Goal: Information Seeking & Learning: Compare options

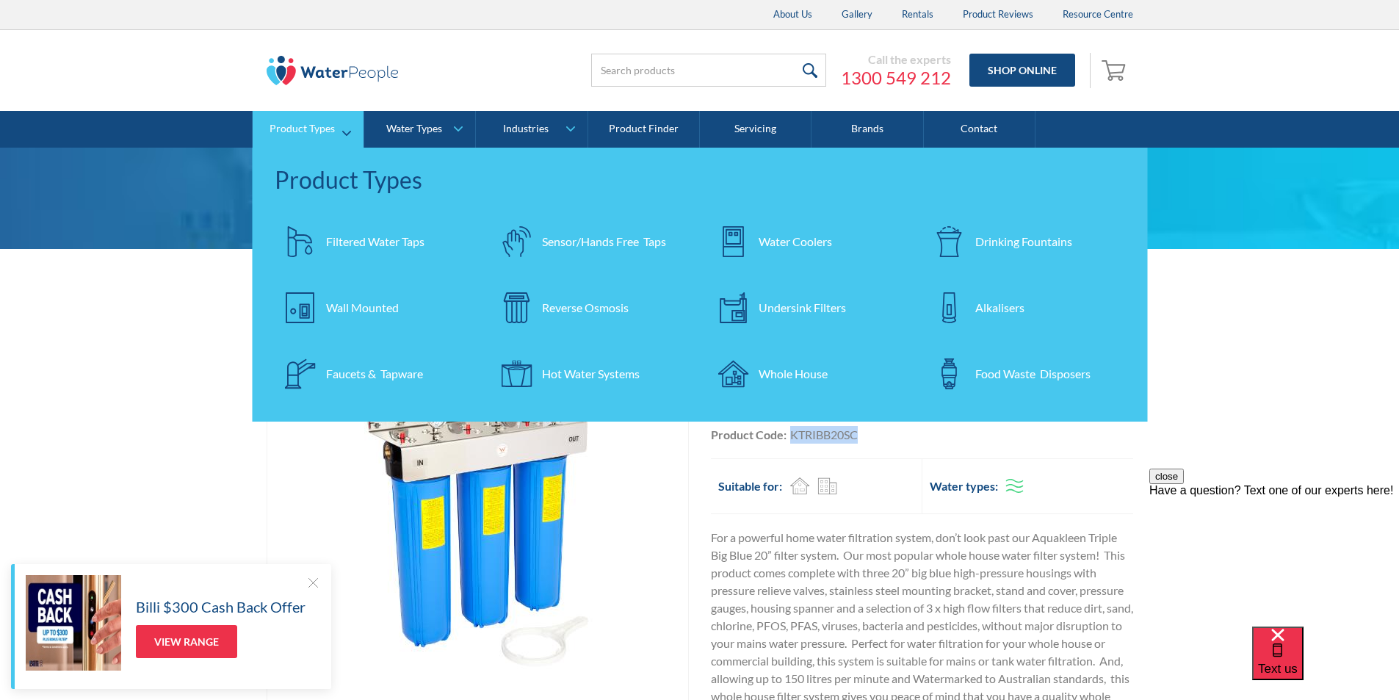
click at [1018, 240] on div "Drinking Fountains" at bounding box center [1023, 242] width 97 height 18
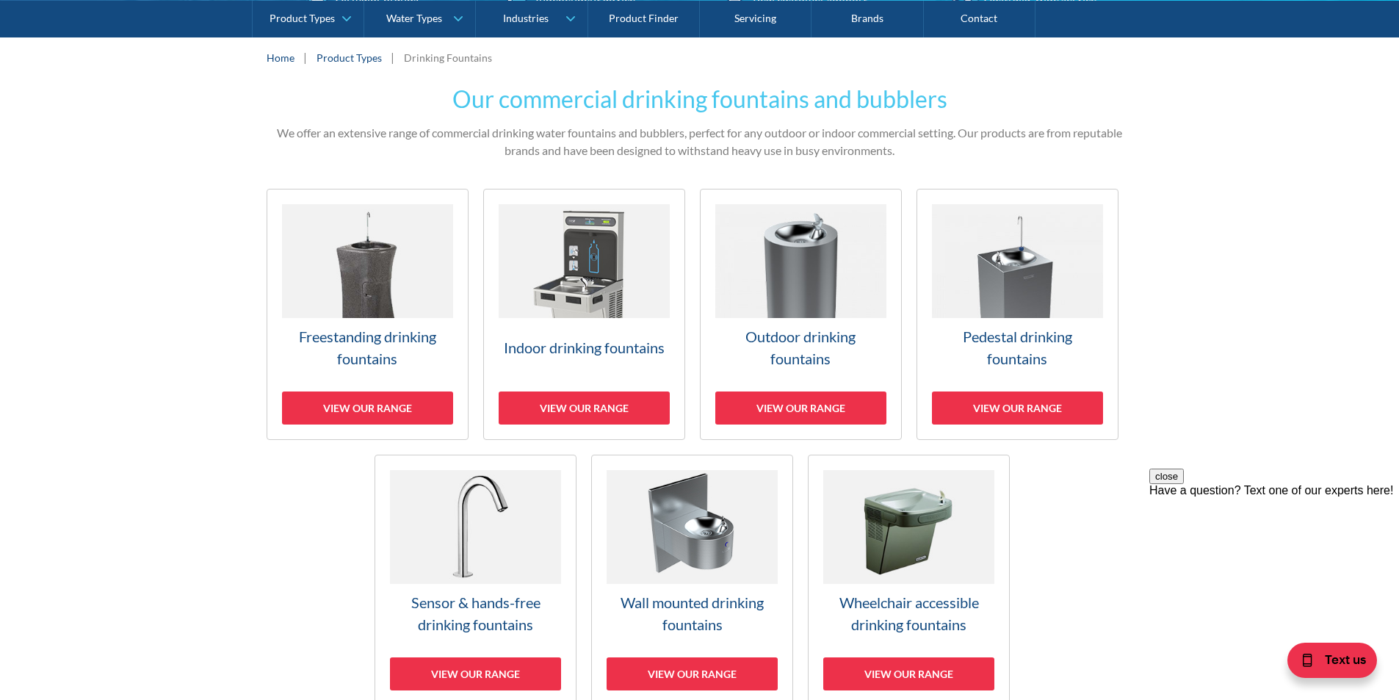
click at [365, 284] on img at bounding box center [367, 261] width 171 height 114
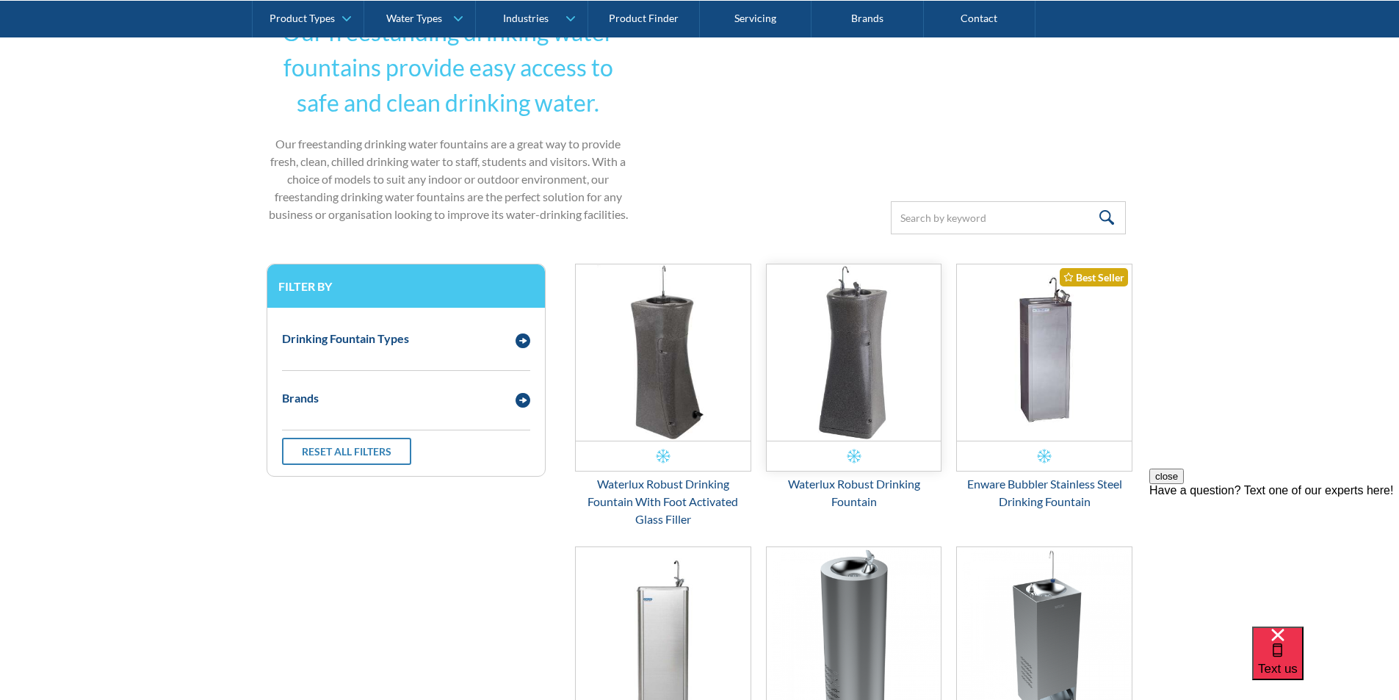
click at [864, 378] on img "Email Form 3" at bounding box center [854, 352] width 175 height 176
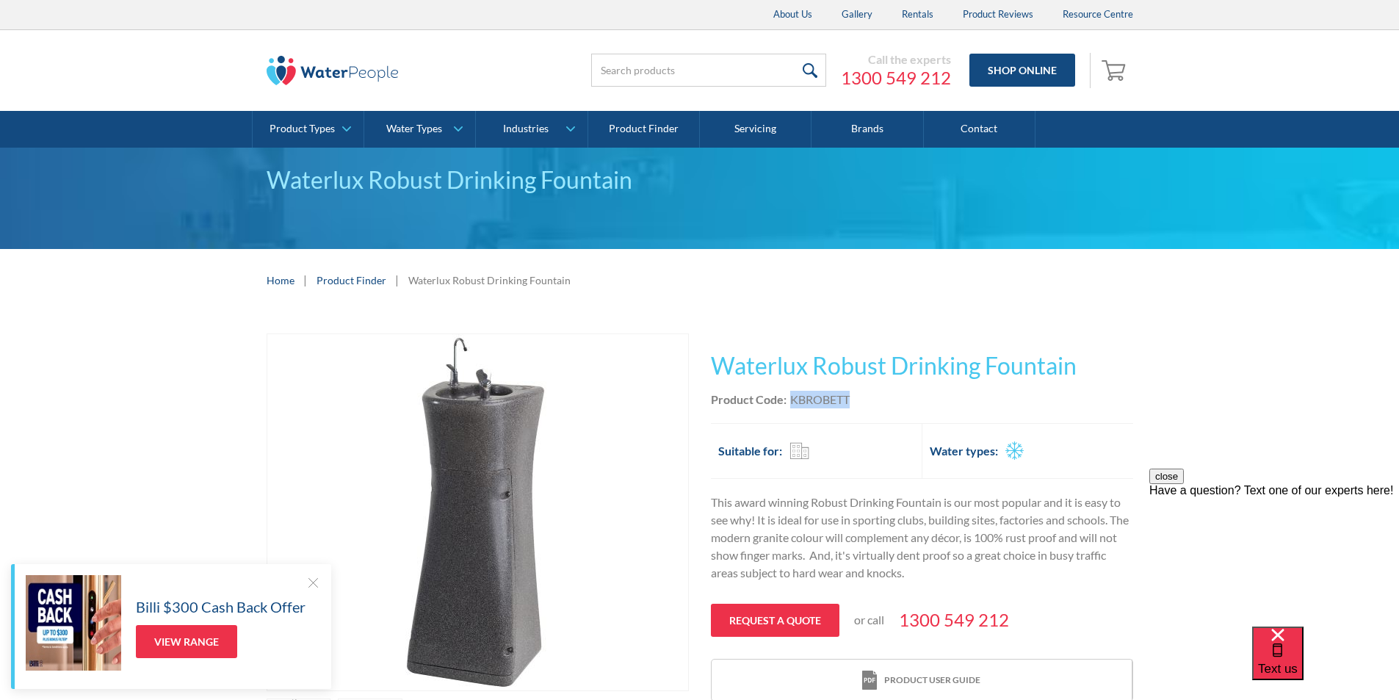
drag, startPoint x: 855, startPoint y: 394, endPoint x: 788, endPoint y: 399, distance: 67.0
click at [788, 399] on div "Product Code: KBROBETT" at bounding box center [922, 400] width 422 height 18
copy div "KBROBETT"
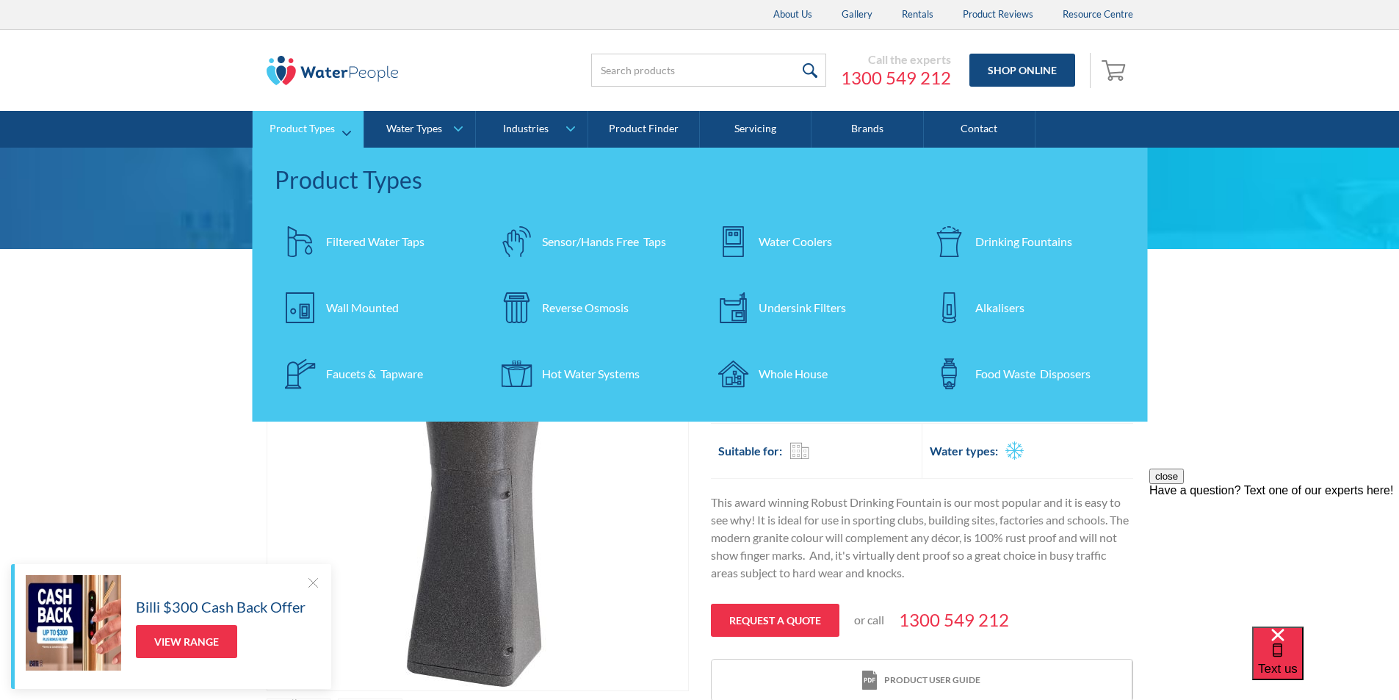
click at [340, 237] on div "Filtered Water Taps" at bounding box center [375, 242] width 98 height 18
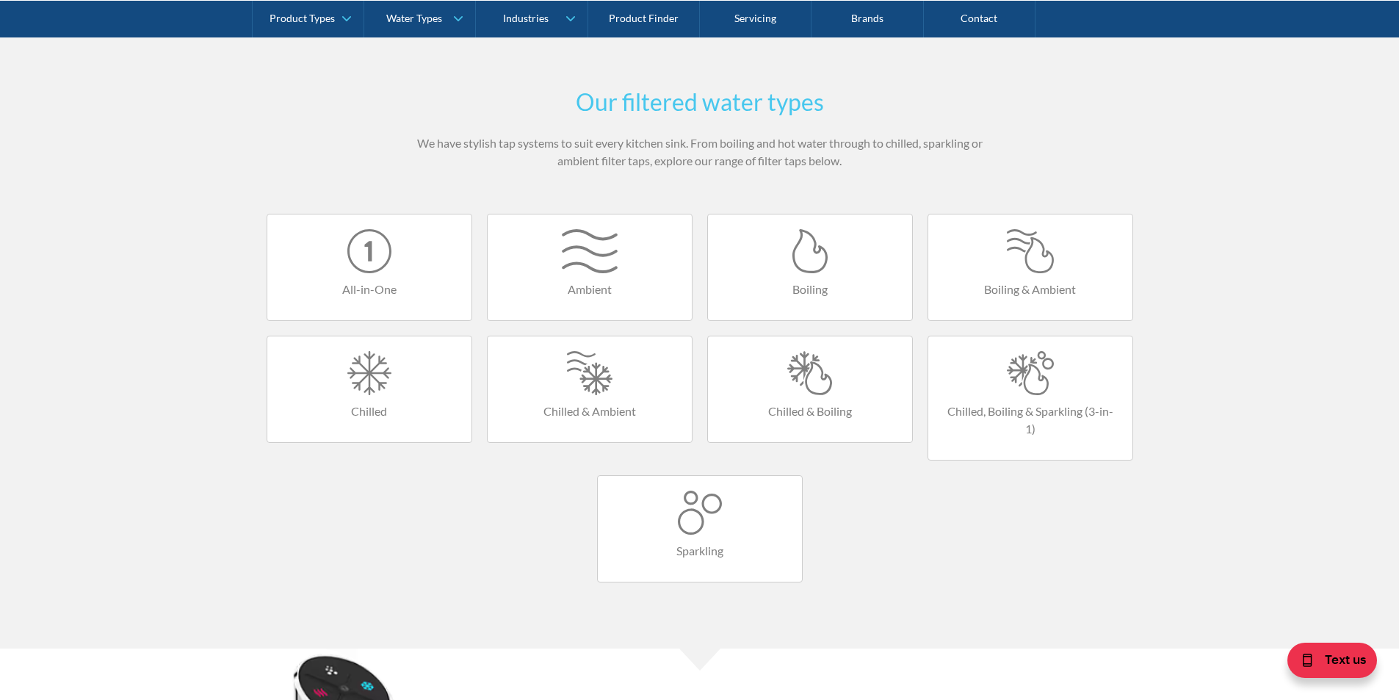
click at [789, 378] on div at bounding box center [810, 373] width 175 height 44
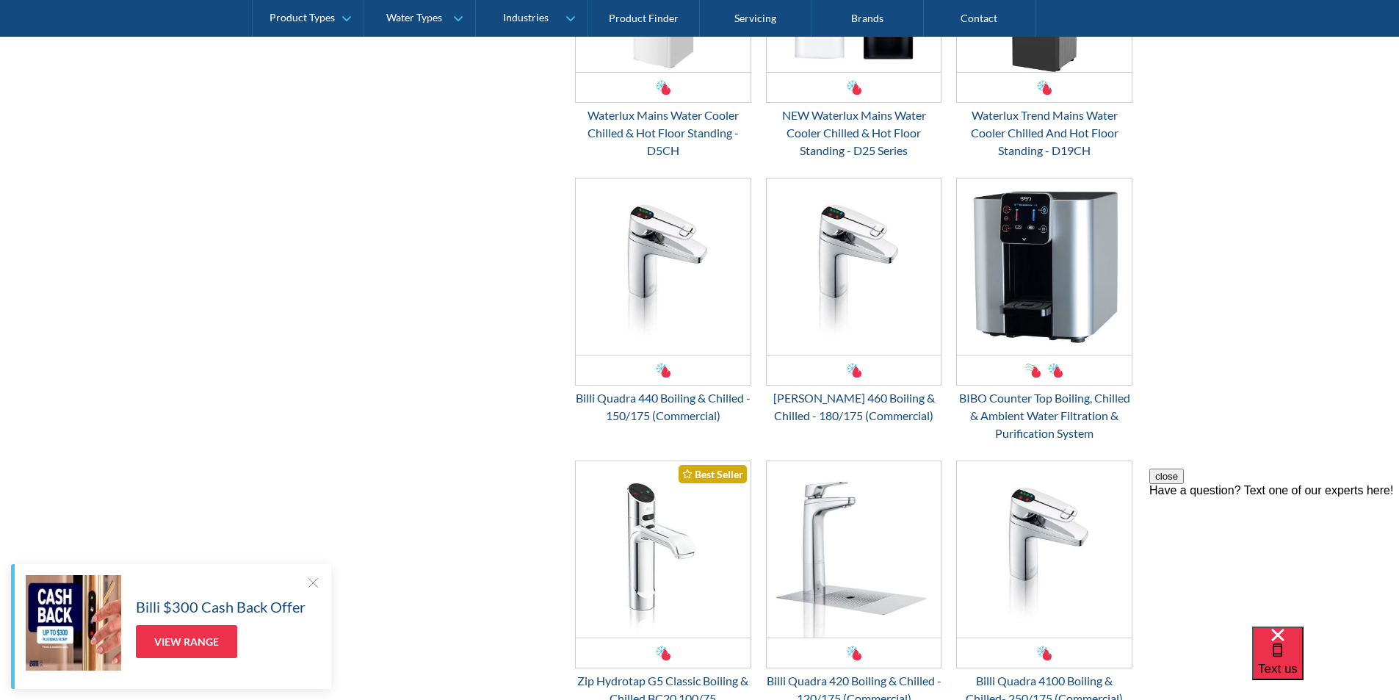
scroll to position [1542, 0]
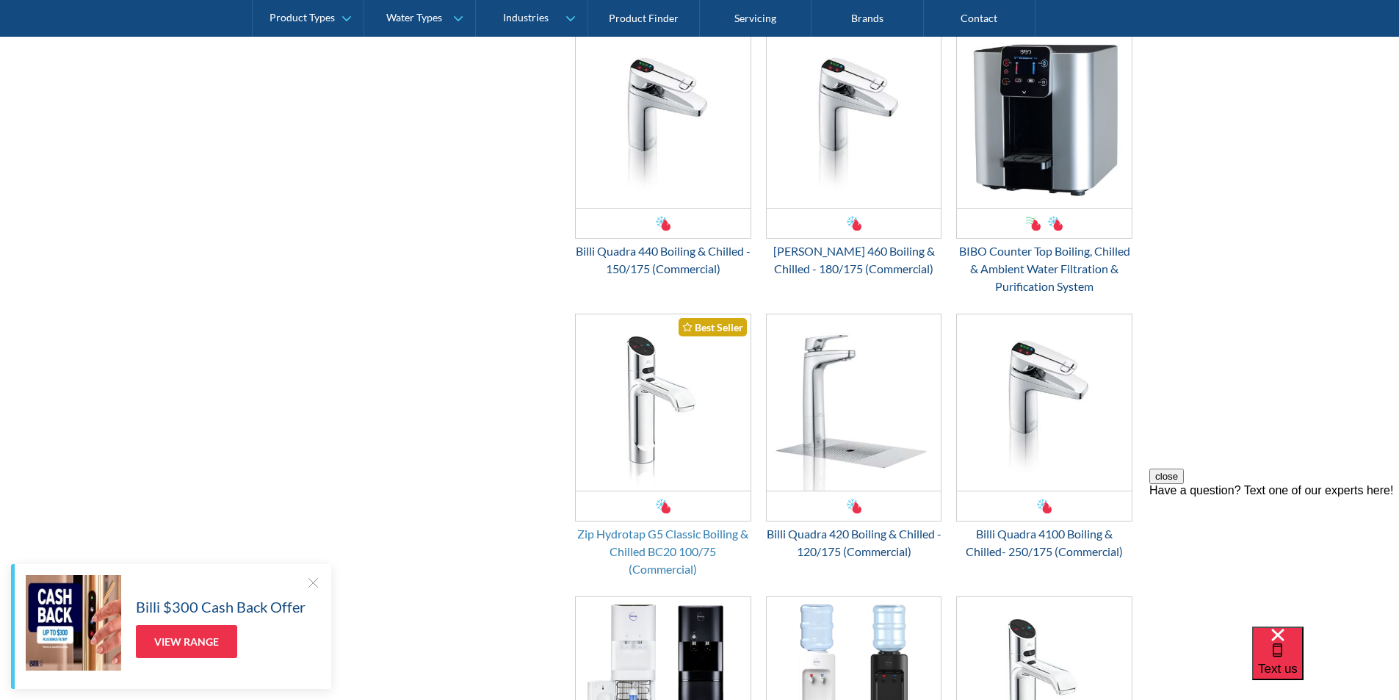
click at [670, 529] on div "Zip Hydrotap G5 Classic Boiling & Chilled BC20 100/75 (Commercial)" at bounding box center [663, 551] width 176 height 53
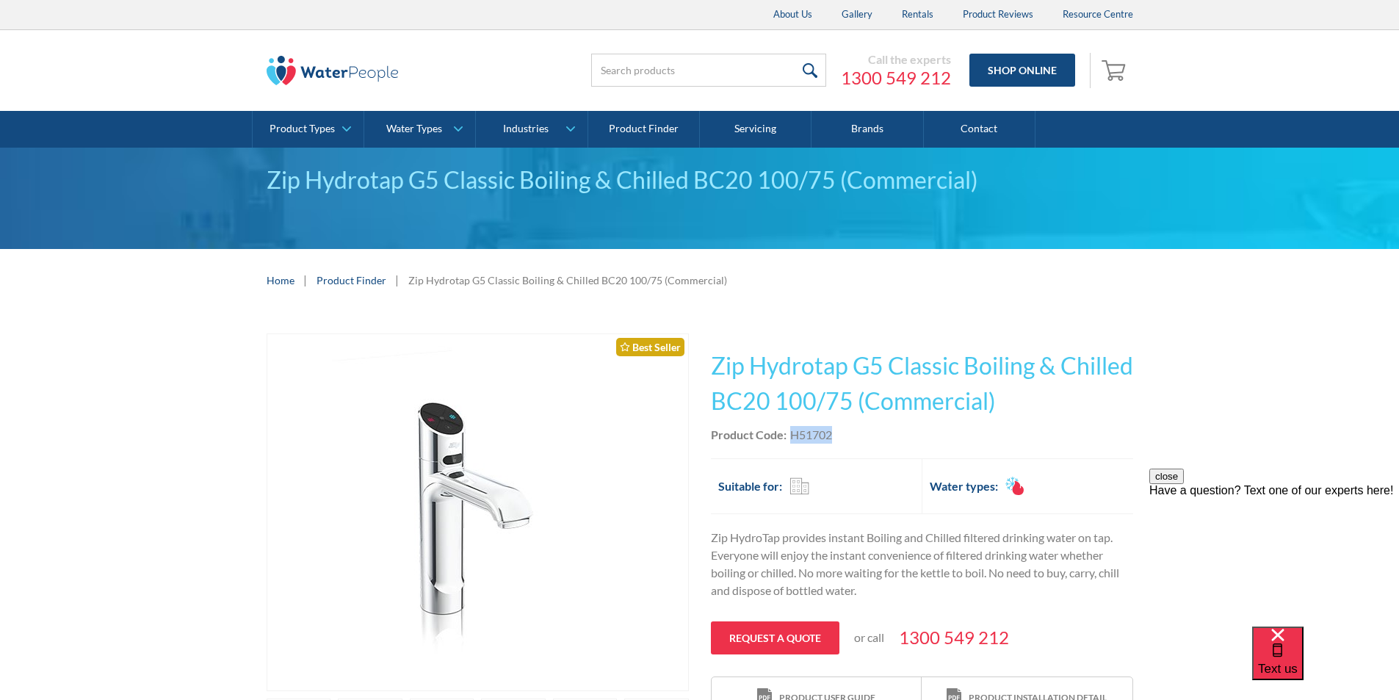
drag, startPoint x: 842, startPoint y: 436, endPoint x: 789, endPoint y: 440, distance: 52.3
click at [789, 440] on div "Product Code: H51702" at bounding box center [922, 435] width 422 height 18
copy div "H51702"
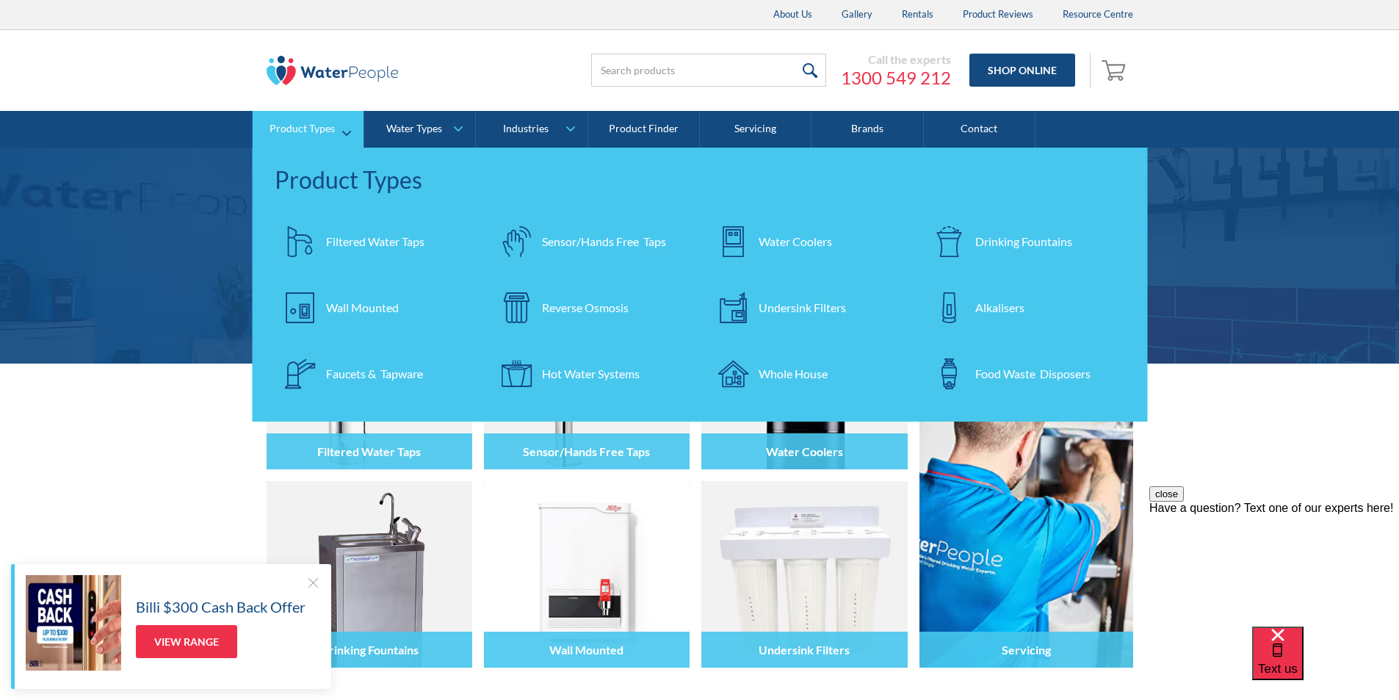
click at [370, 244] on div "Filtered Water Taps" at bounding box center [375, 242] width 98 height 18
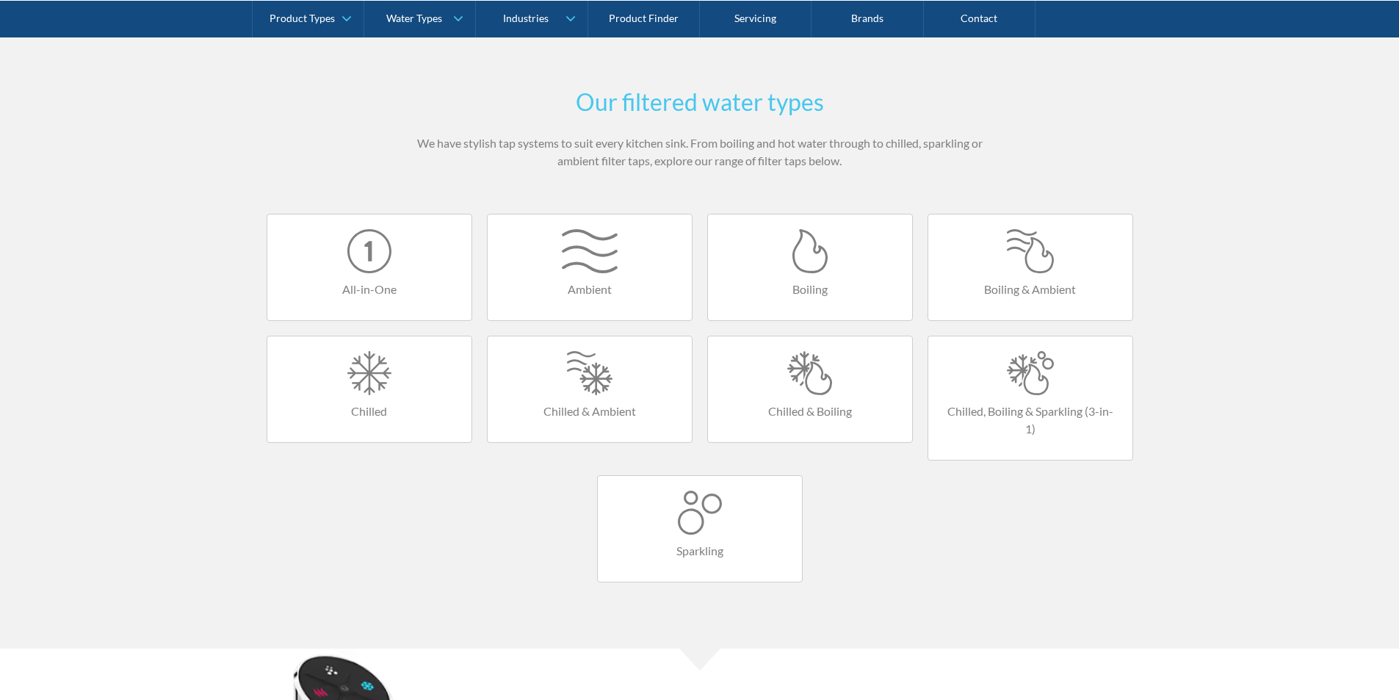
click at [801, 388] on div at bounding box center [810, 373] width 175 height 44
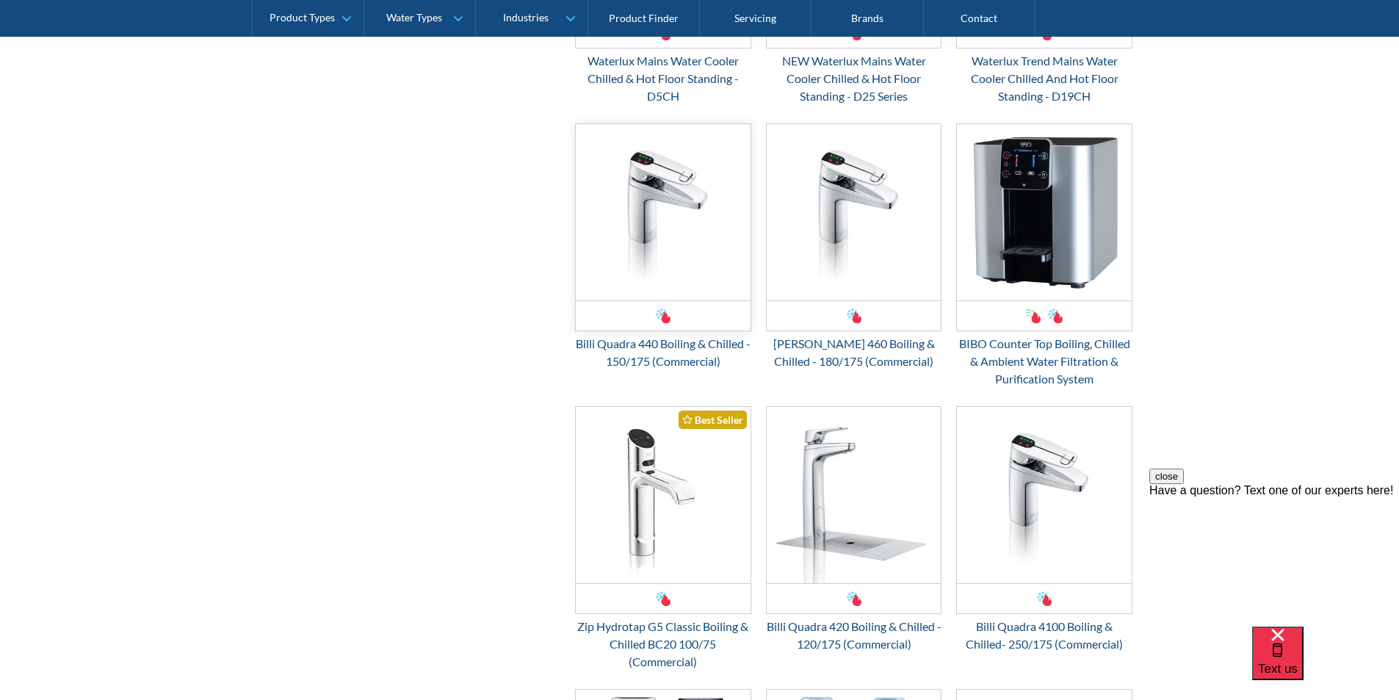
scroll to position [1689, 0]
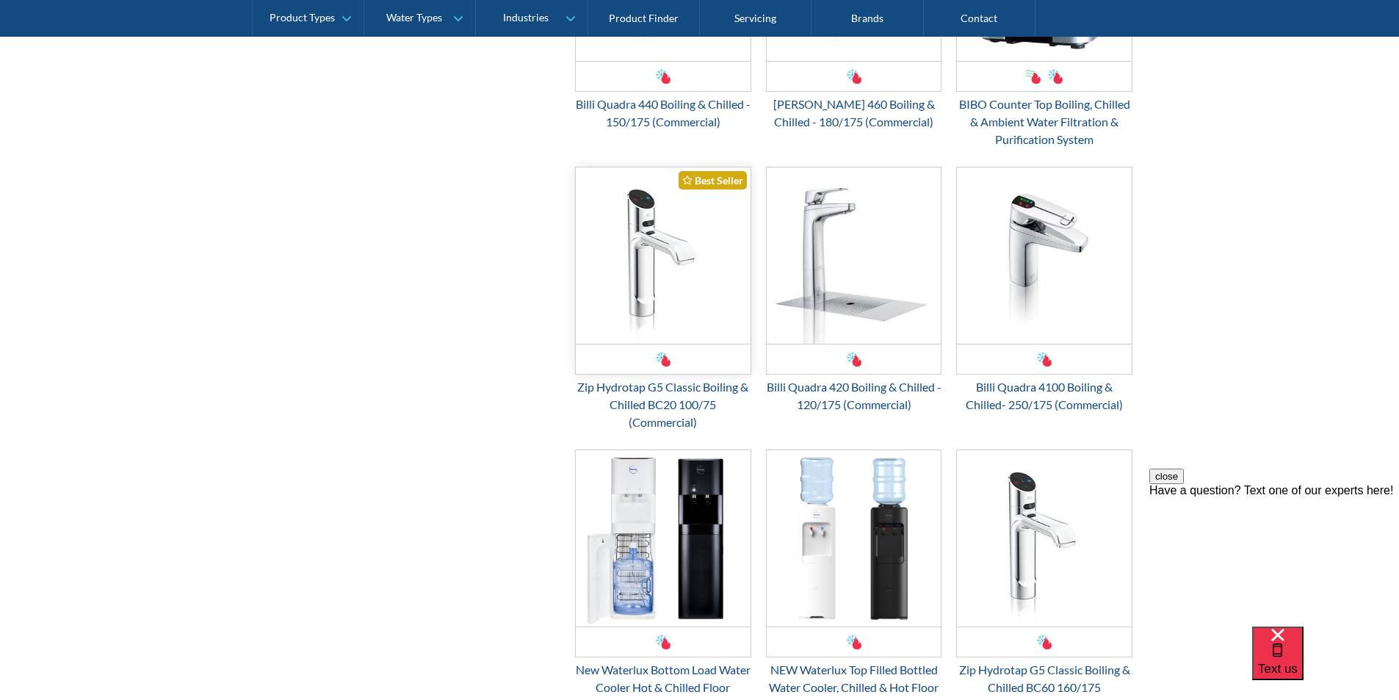
click at [648, 295] on img "Email Form 3" at bounding box center [663, 255] width 175 height 176
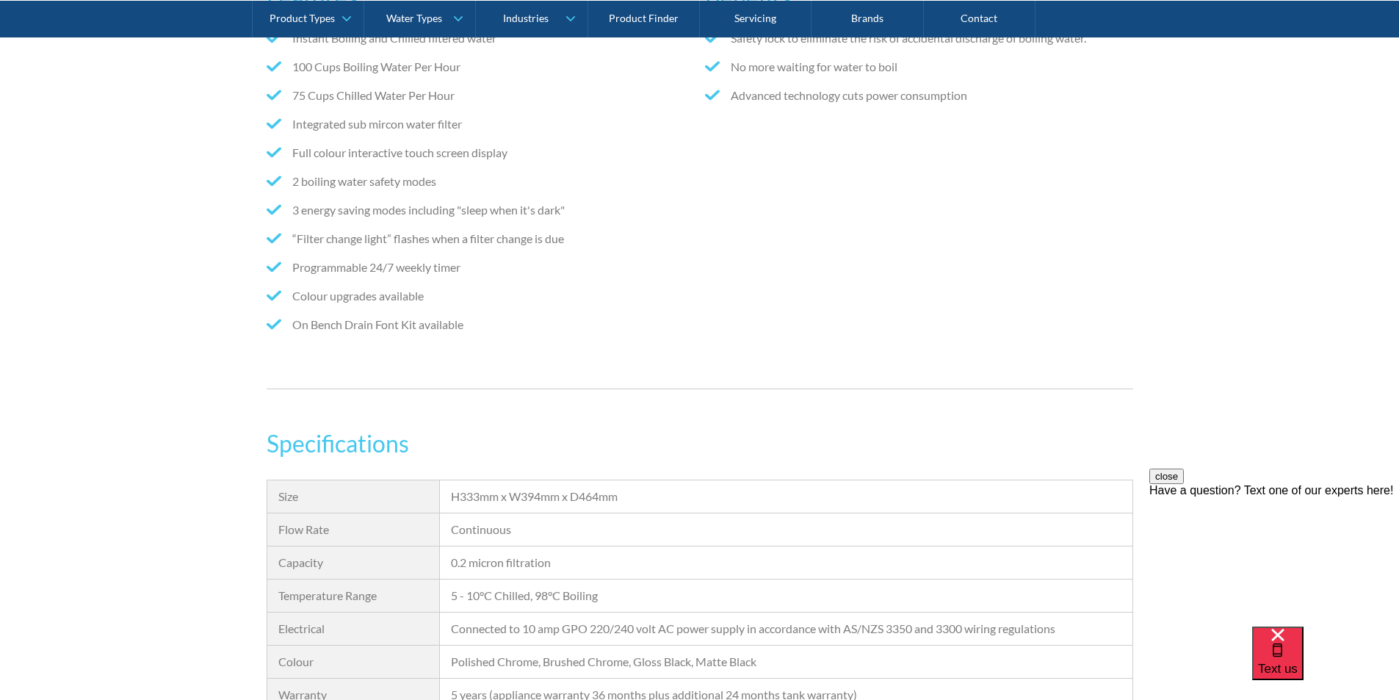
scroll to position [1101, 0]
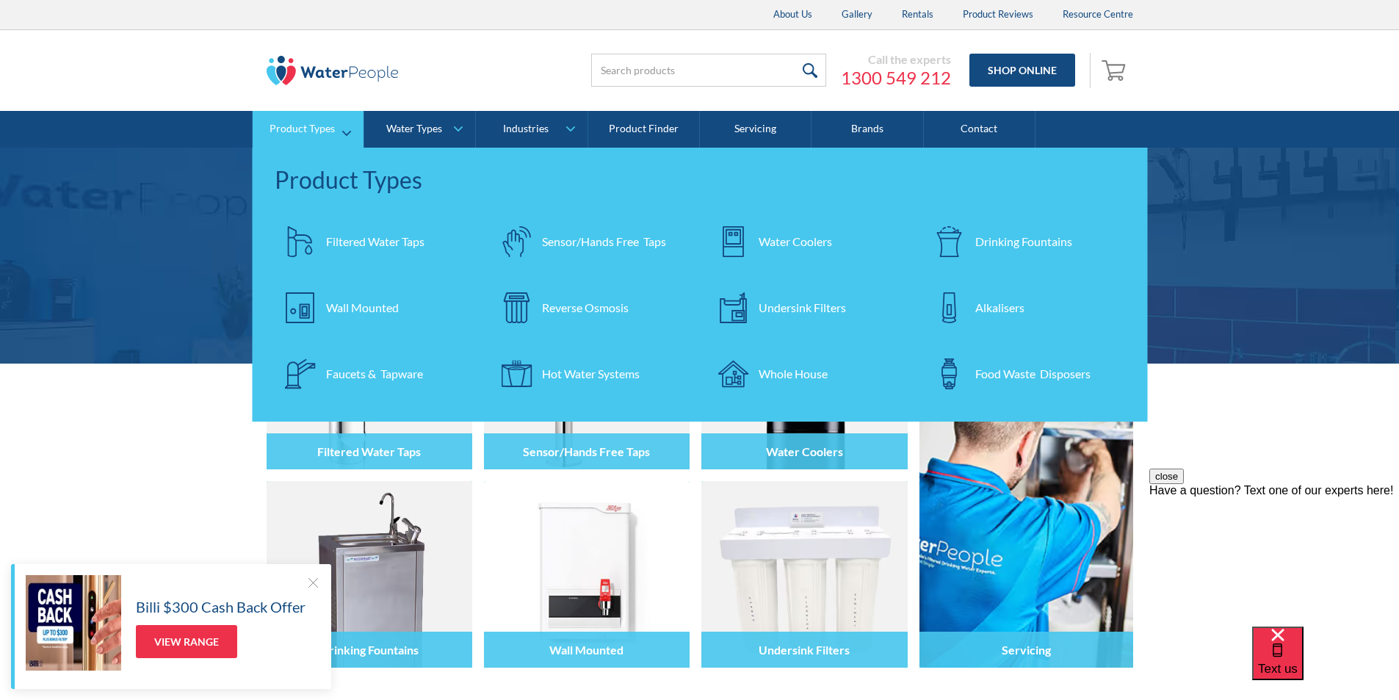
click at [349, 240] on div "Filtered Water Taps" at bounding box center [375, 242] width 98 height 18
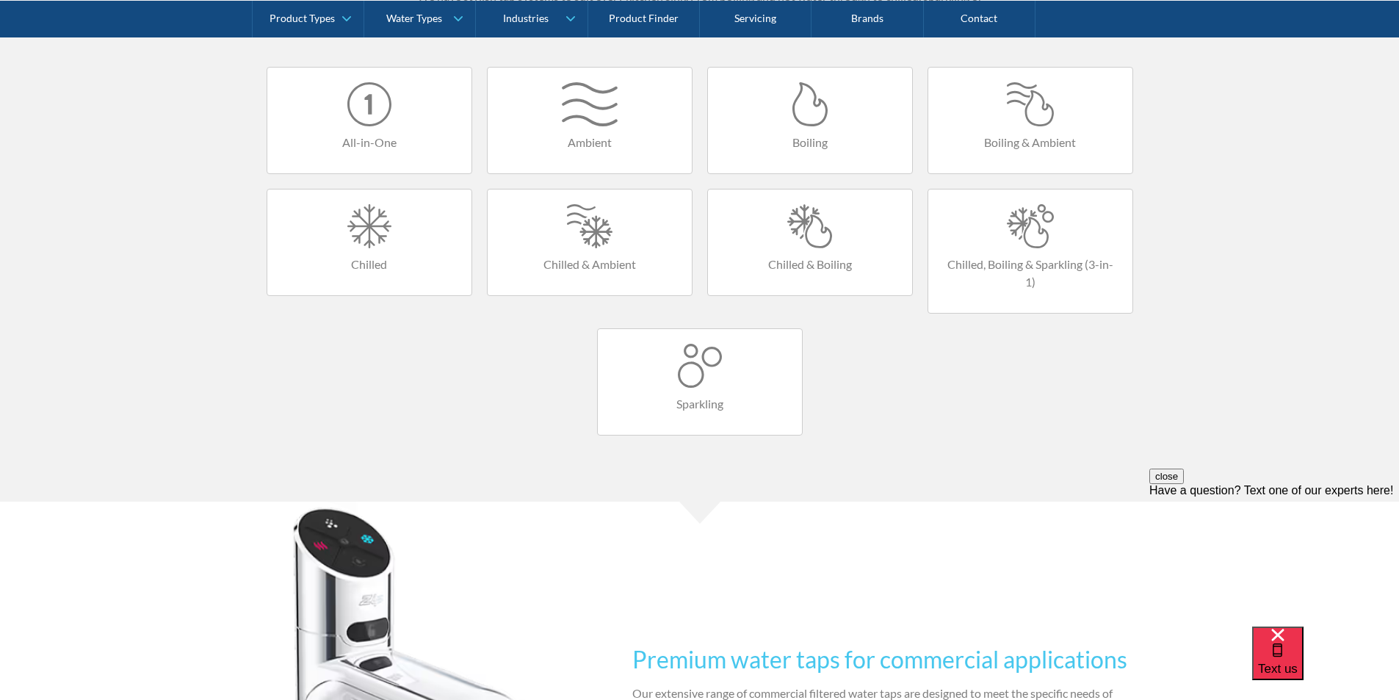
click at [809, 238] on div at bounding box center [810, 226] width 175 height 44
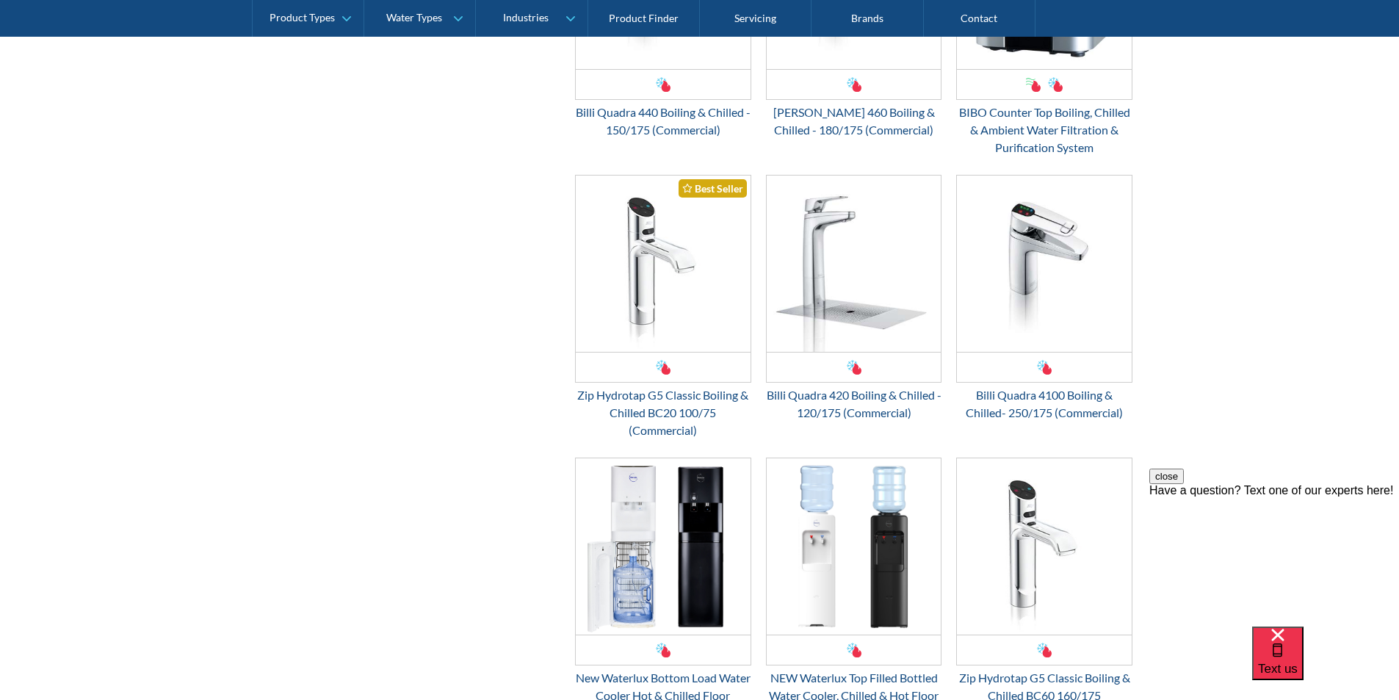
scroll to position [1689, 0]
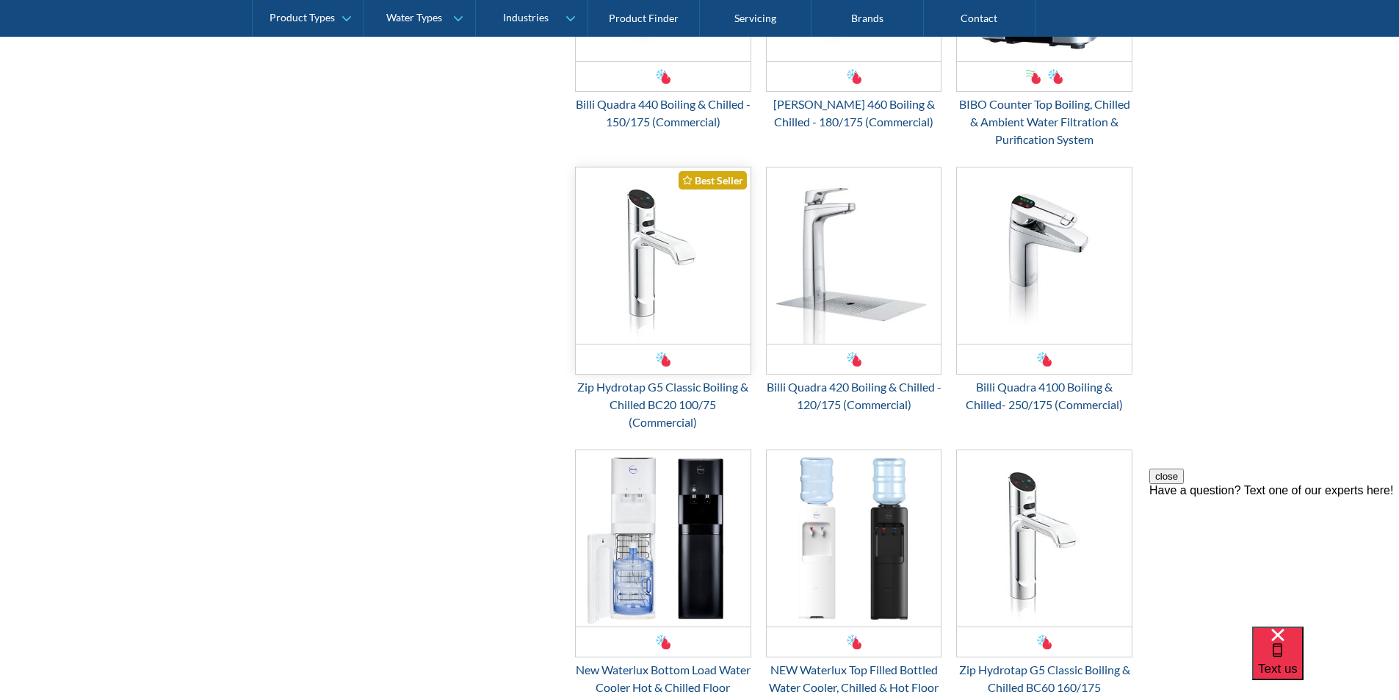
click at [654, 294] on img "Email Form 3" at bounding box center [663, 255] width 175 height 176
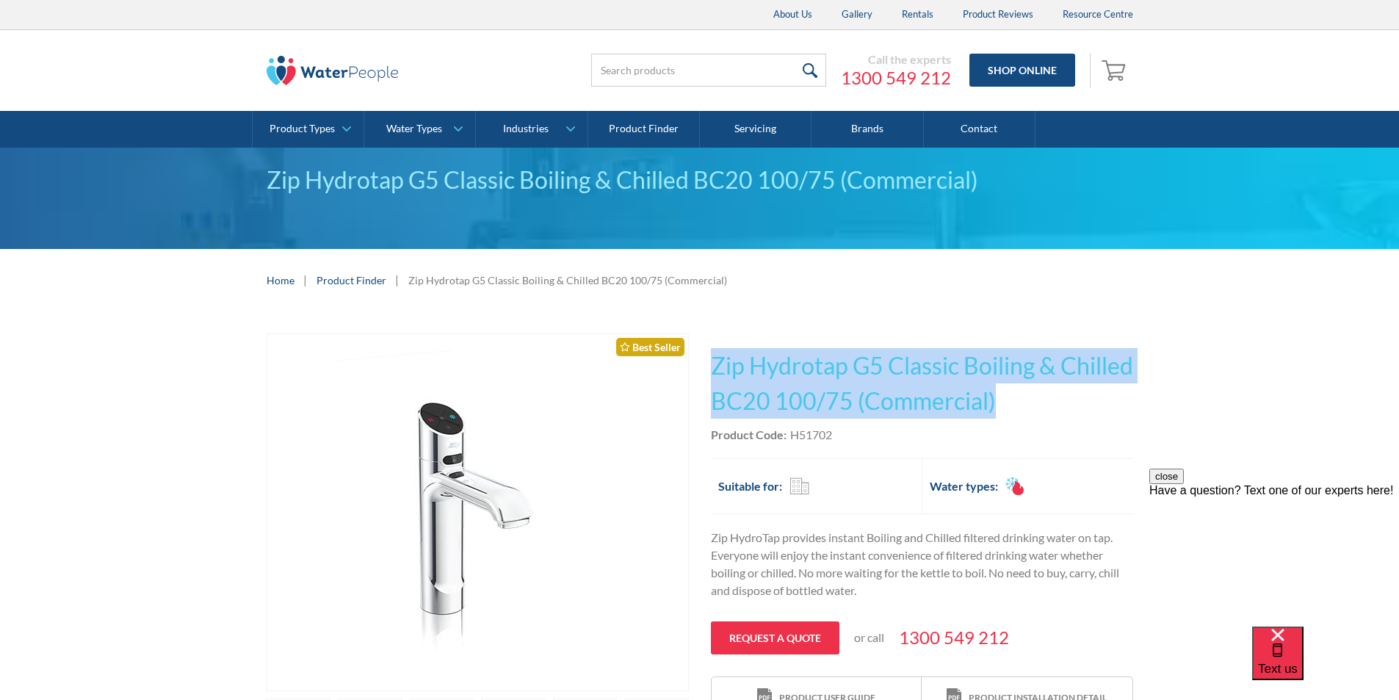
drag, startPoint x: 1079, startPoint y: 403, endPoint x: 714, endPoint y: 372, distance: 367.0
click at [714, 372] on h1 "Zip Hydrotap G5 Classic Boiling & Chilled BC20 100/75 (Commercial)" at bounding box center [922, 383] width 422 height 70
copy h1 "Zip Hydrotap G5 Classic Boiling & Chilled BC20 100/75 (Commercial)"
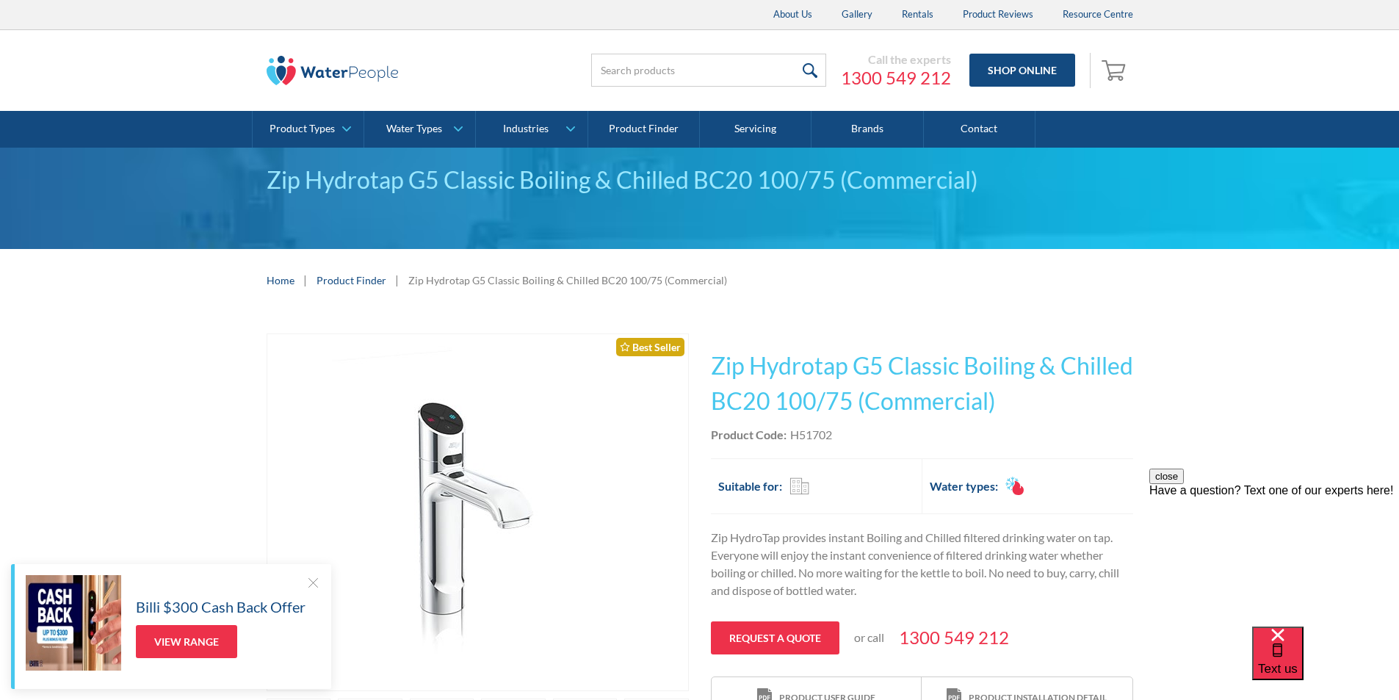
click at [850, 430] on div "Product Code: H51702" at bounding box center [922, 435] width 422 height 18
drag, startPoint x: 845, startPoint y: 433, endPoint x: 793, endPoint y: 441, distance: 52.7
click at [793, 441] on div "Product Code: H51702" at bounding box center [922, 435] width 422 height 18
copy div "H51702"
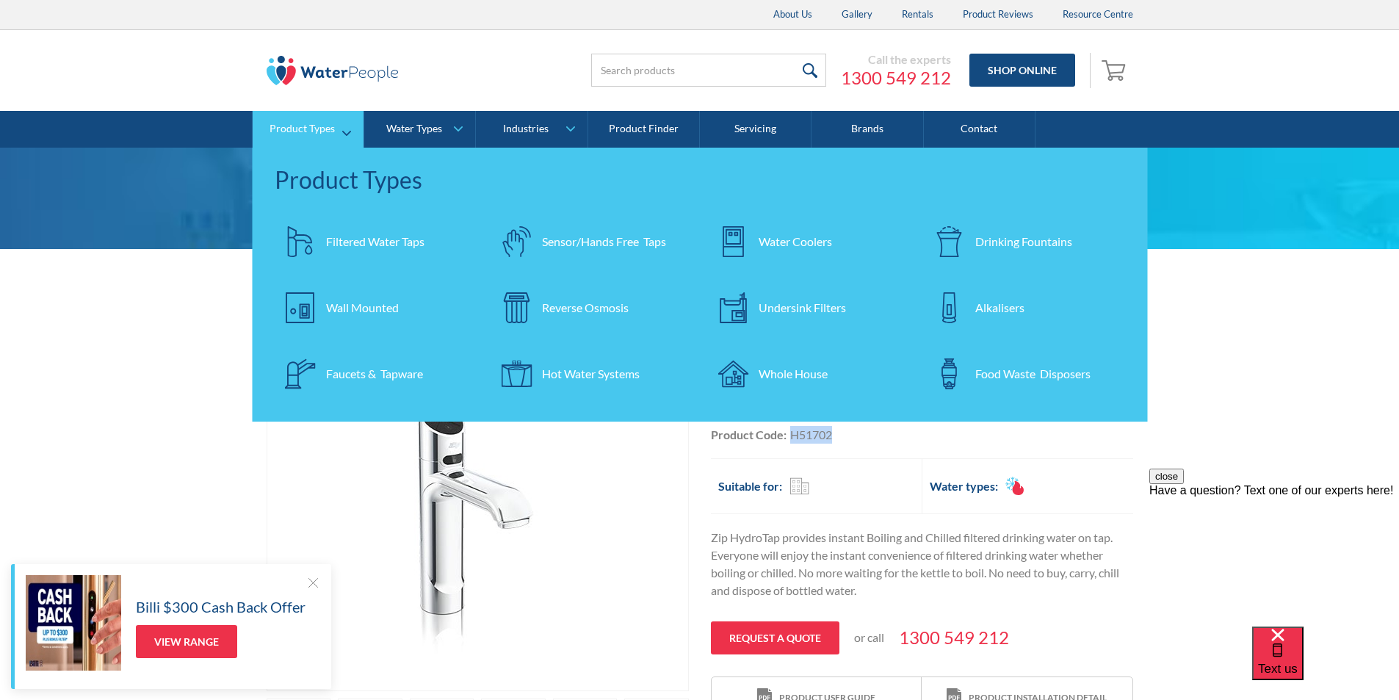
click at [356, 243] on div "Filtered Water Taps" at bounding box center [375, 242] width 98 height 18
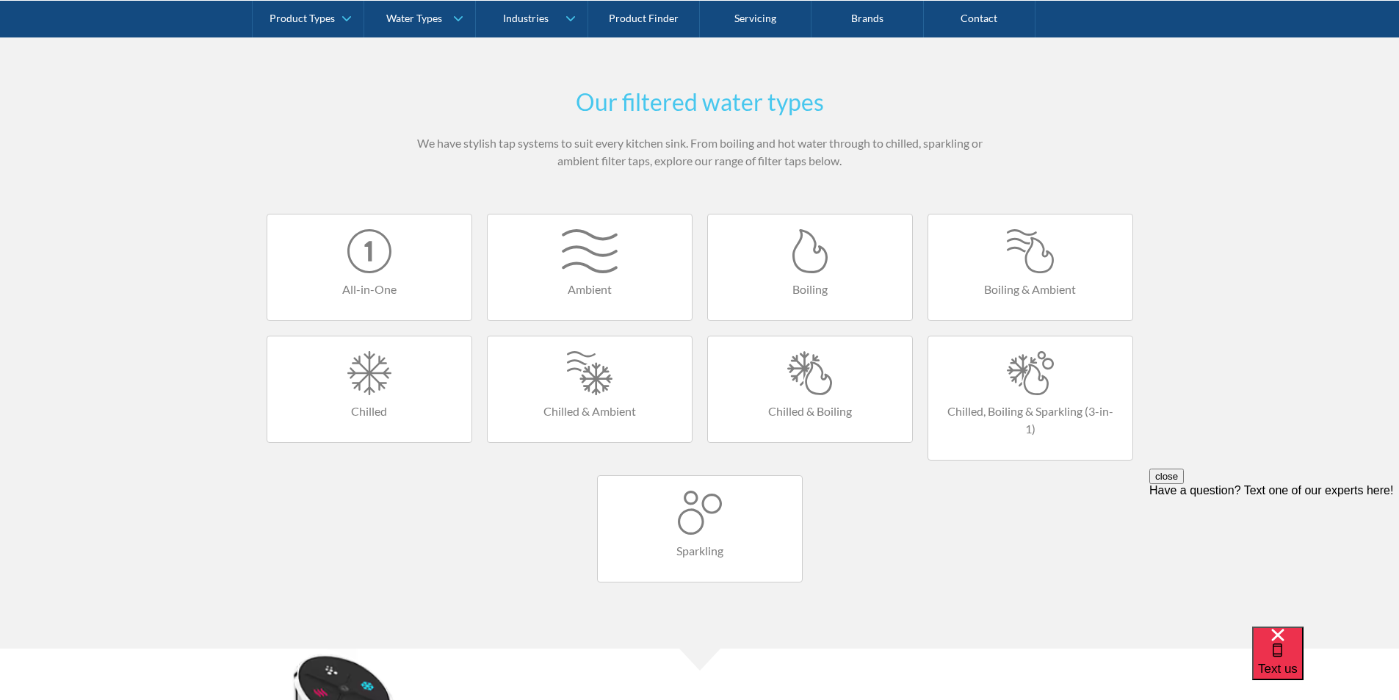
click at [819, 398] on link "Chilled & Boiling" at bounding box center [810, 389] width 206 height 107
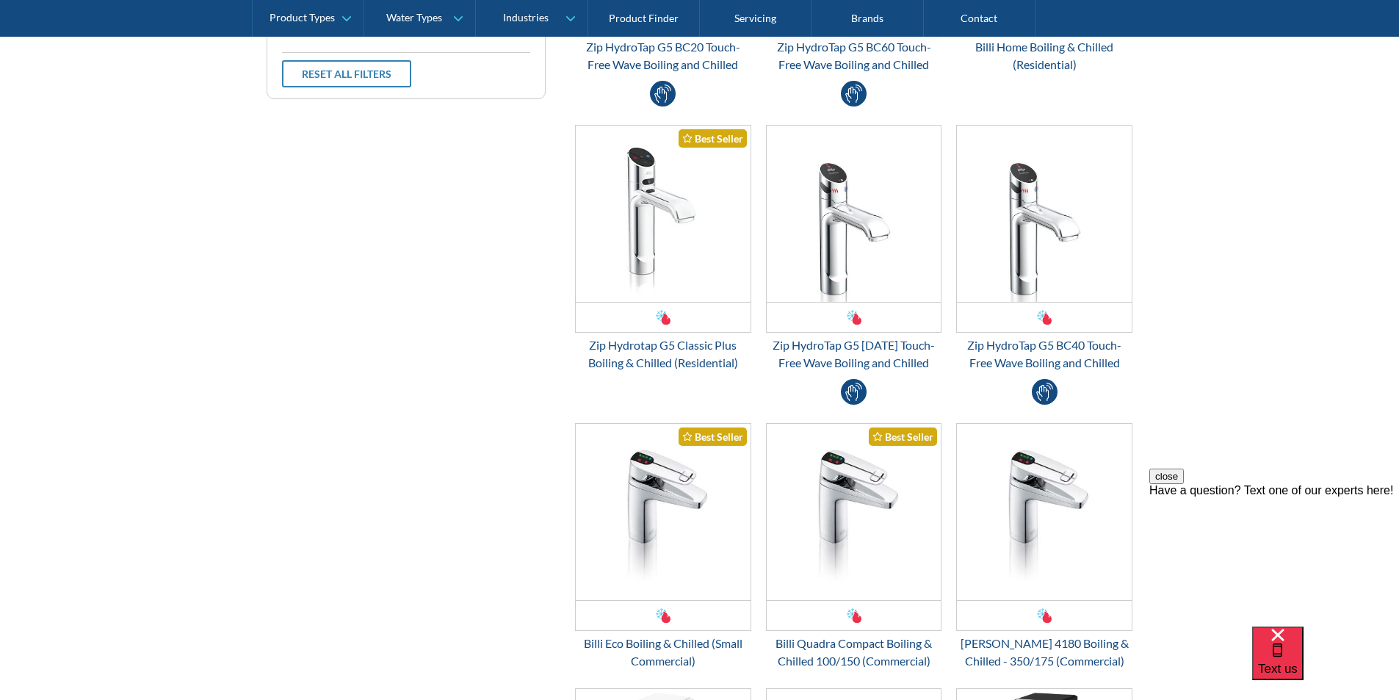
scroll to position [808, 0]
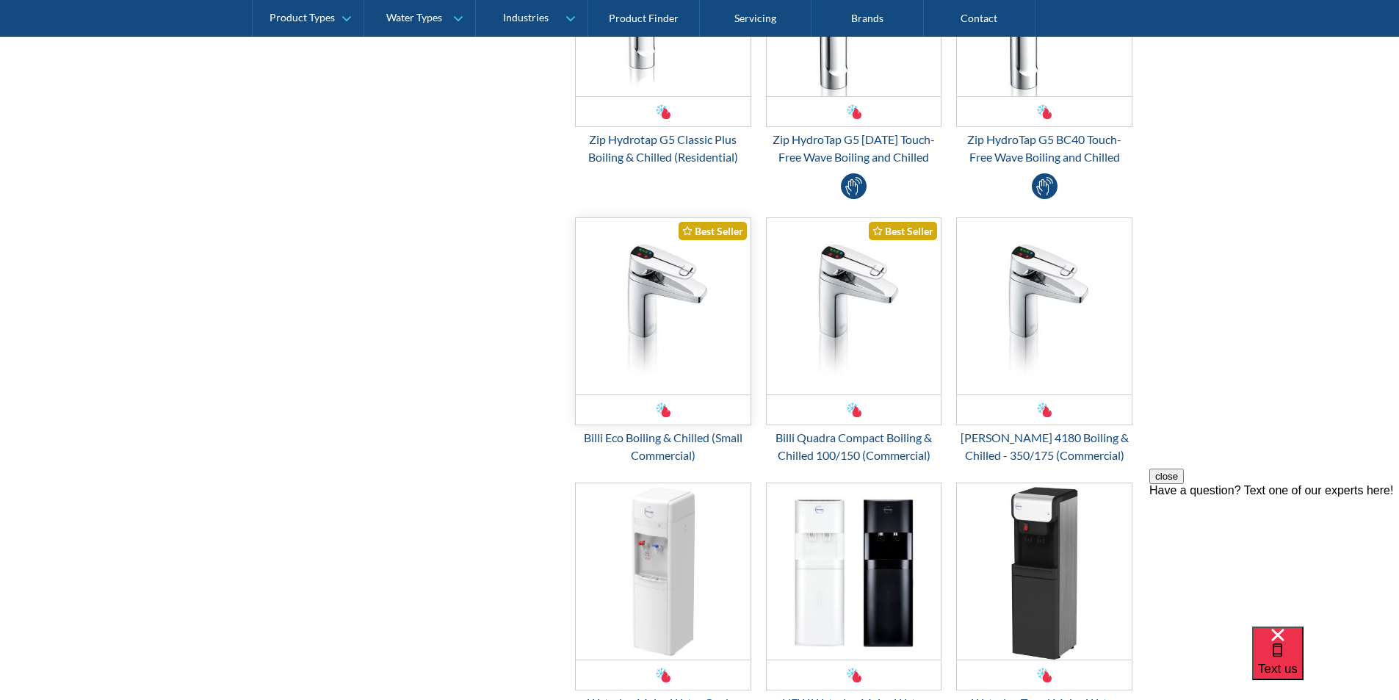
click at [656, 331] on img "Email Form 3" at bounding box center [663, 306] width 175 height 176
